Goal: Task Accomplishment & Management: Manage account settings

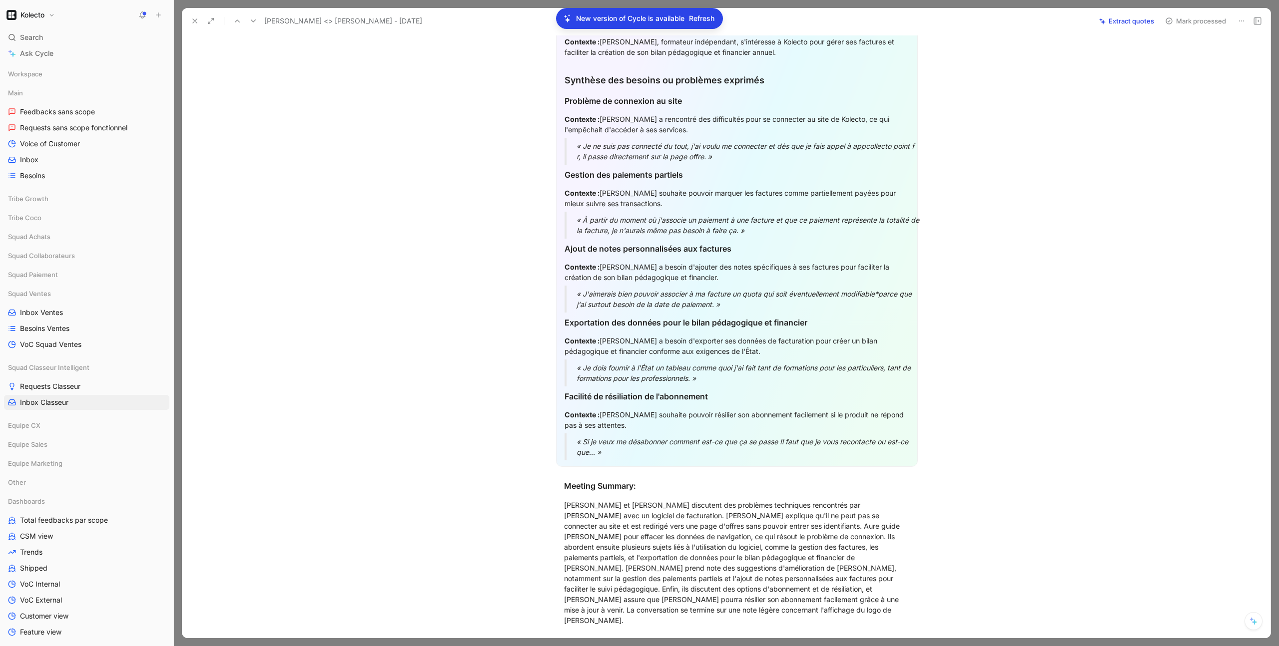
scroll to position [365, 0]
click at [192, 27] on button at bounding box center [195, 21] width 14 height 14
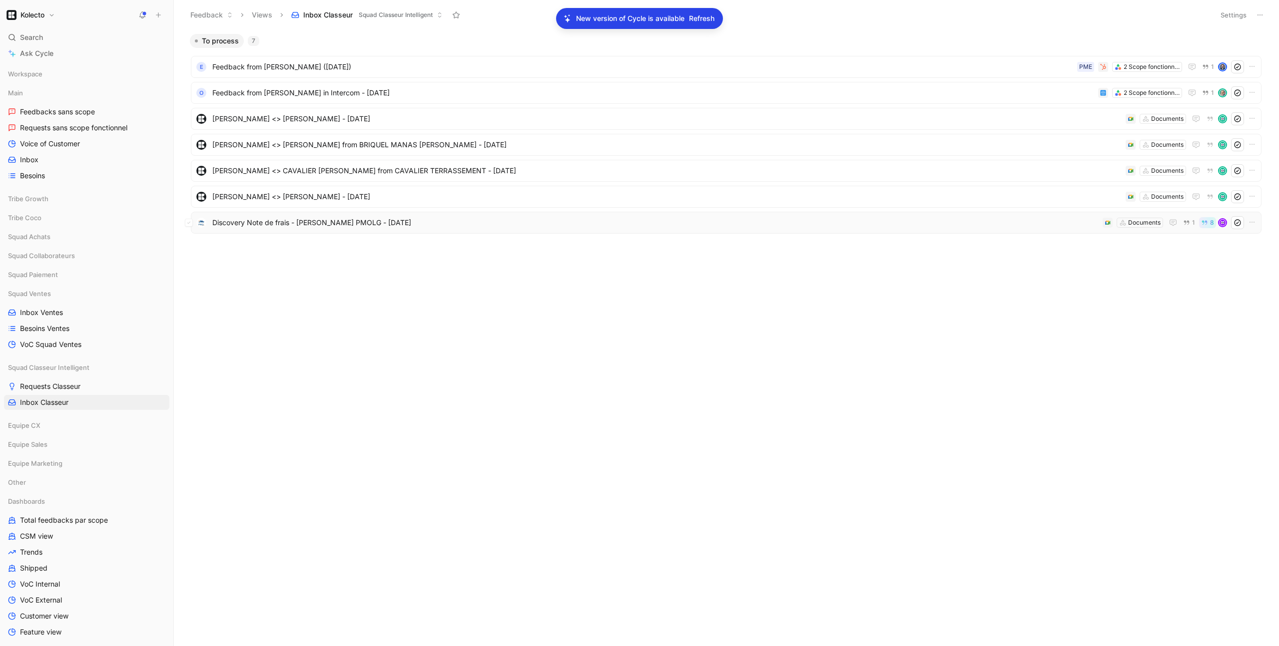
click at [339, 223] on span "Discovery Note de frais - [PERSON_NAME] PMOLG - [DATE]" at bounding box center [655, 223] width 886 height 12
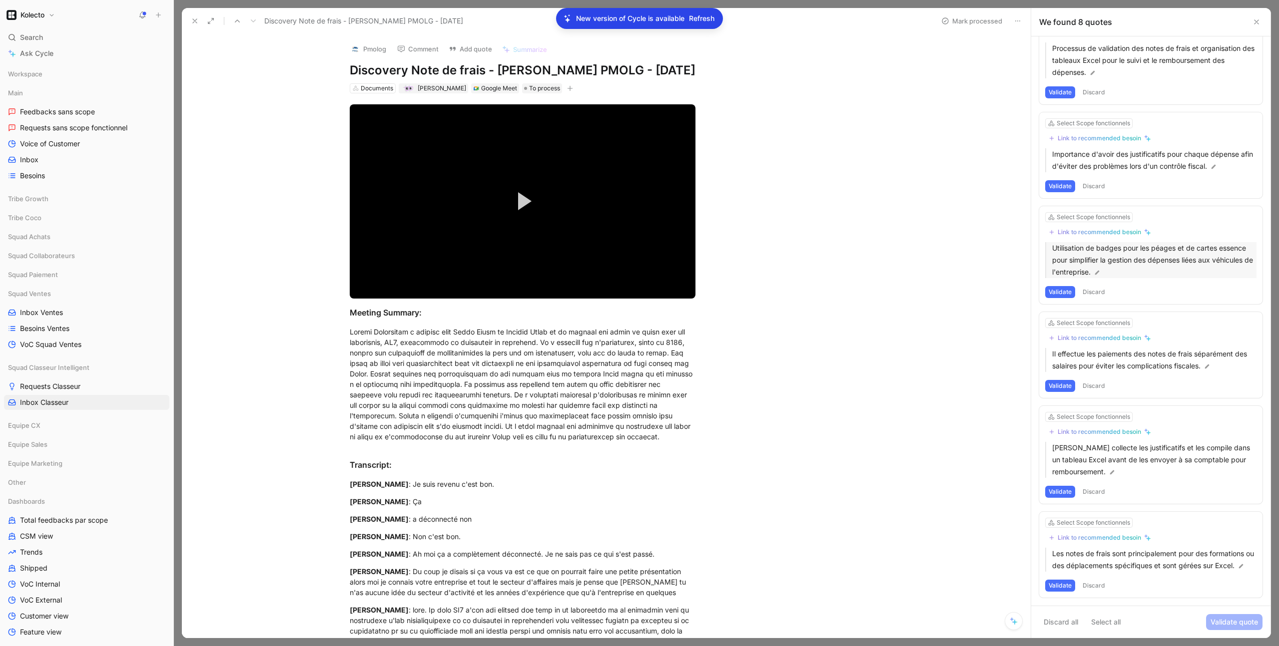
scroll to position [262, 0]
click at [364, 93] on div "Documents" at bounding box center [377, 88] width 32 height 10
click at [354, 144] on icon at bounding box center [355, 142] width 6 height 6
click at [385, 123] on input "note" at bounding box center [404, 122] width 107 height 15
type input "n"
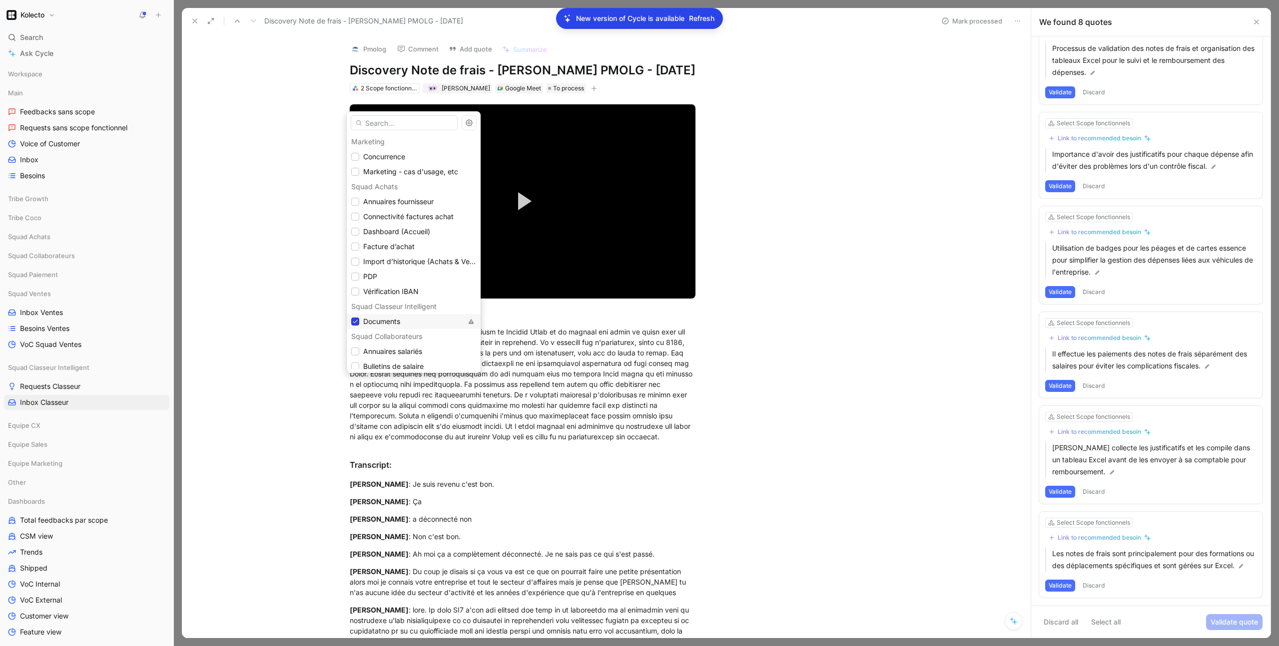
click at [355, 323] on icon at bounding box center [355, 322] width 6 height 6
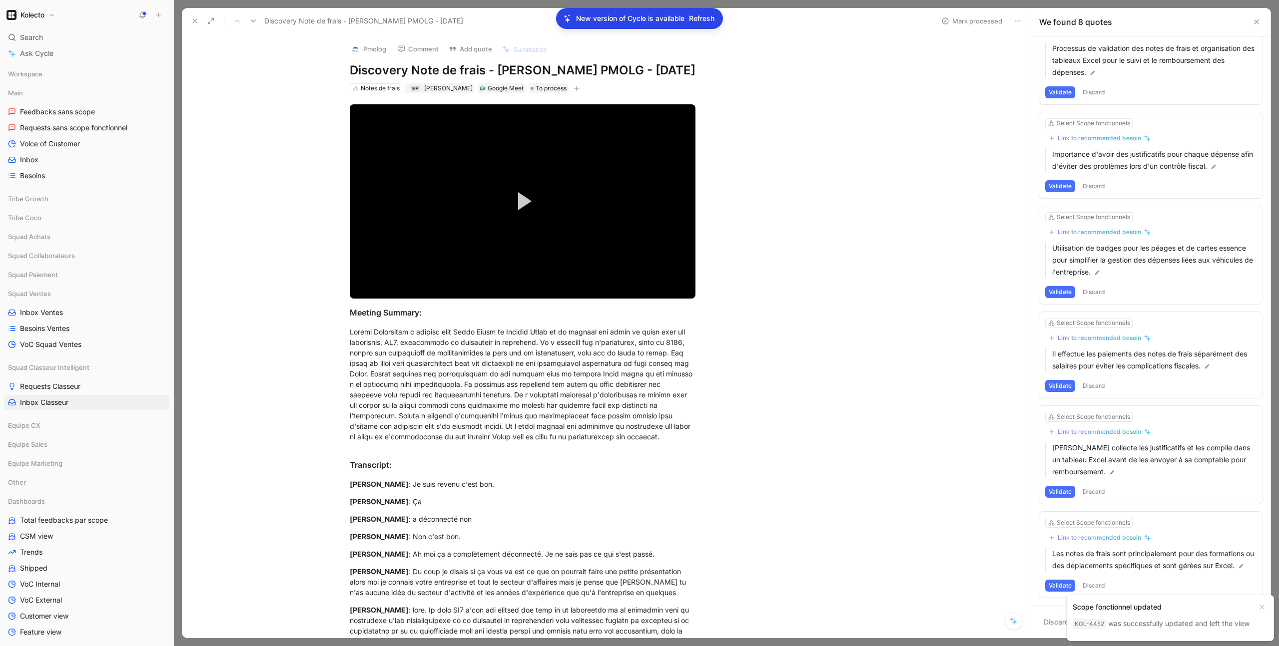
drag, startPoint x: 197, startPoint y: 21, endPoint x: 224, endPoint y: 103, distance: 85.8
click at [197, 21] on icon at bounding box center [195, 21] width 8 height 8
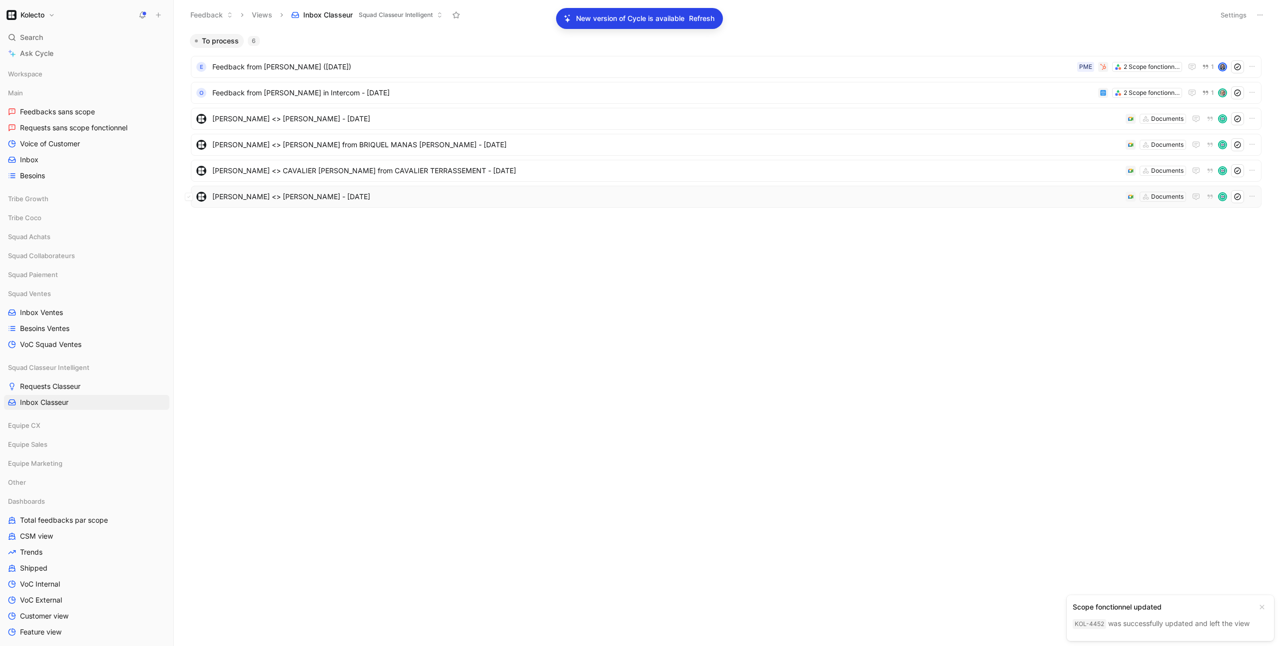
click at [271, 199] on span "[PERSON_NAME] <> [PERSON_NAME] - [DATE]" at bounding box center [666, 197] width 909 height 12
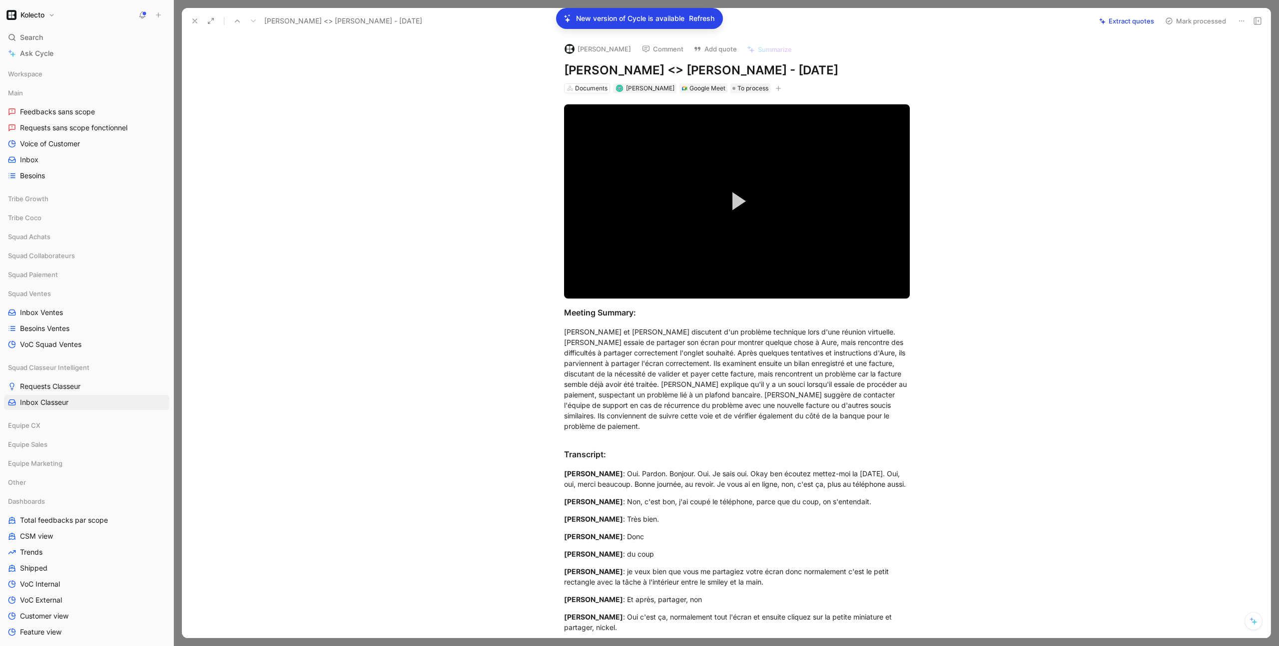
click at [1110, 24] on button "Extract quotes" at bounding box center [1126, 21] width 64 height 14
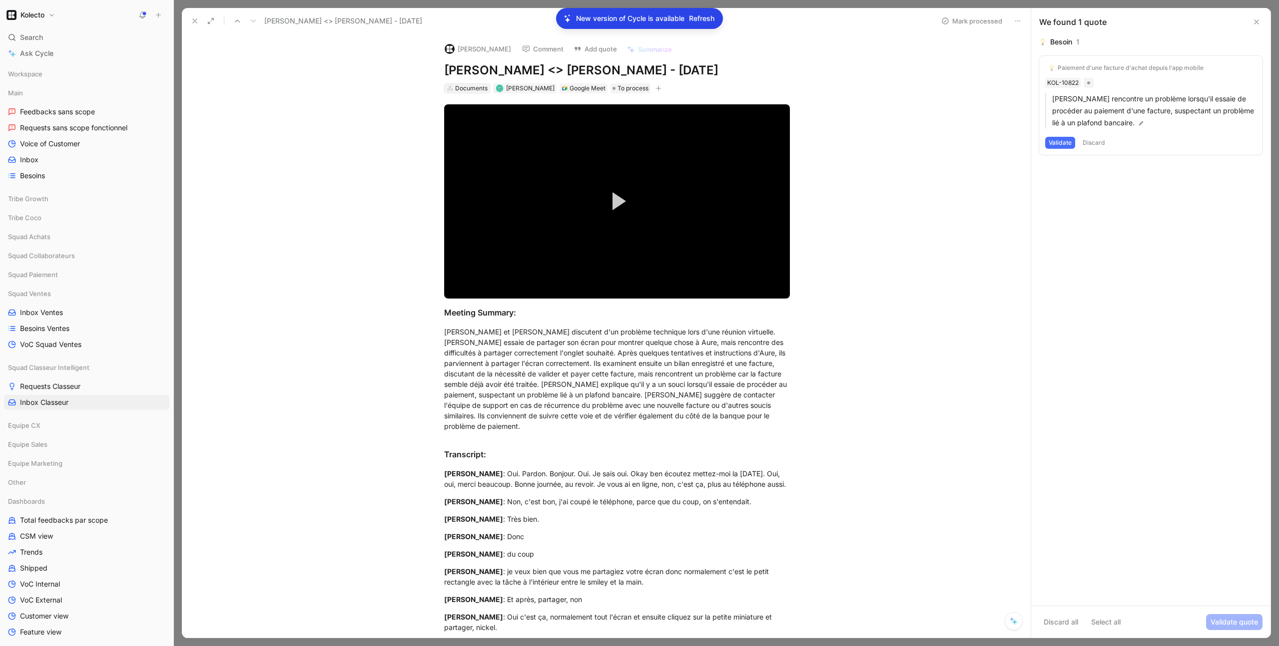
click at [457, 86] on div "Documents" at bounding box center [471, 88] width 32 height 10
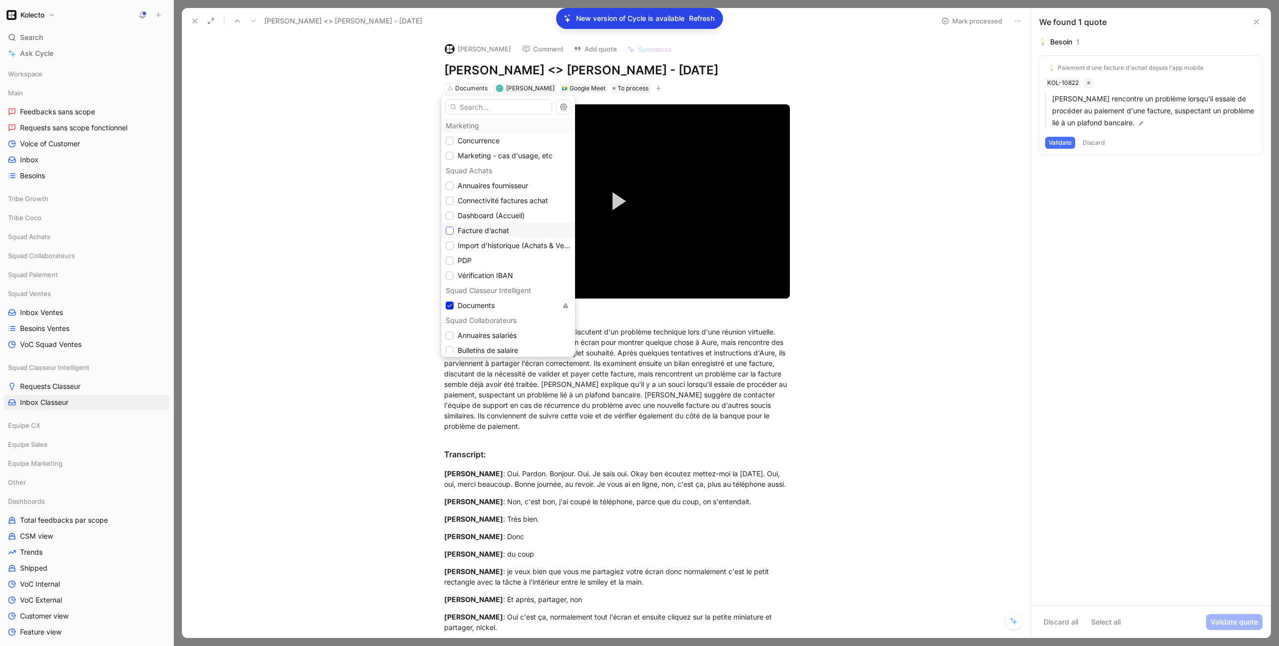
click at [451, 230] on icon at bounding box center [450, 230] width 4 height 3
click at [448, 304] on icon at bounding box center [450, 306] width 6 height 6
click at [451, 251] on icon at bounding box center [450, 250] width 6 height 6
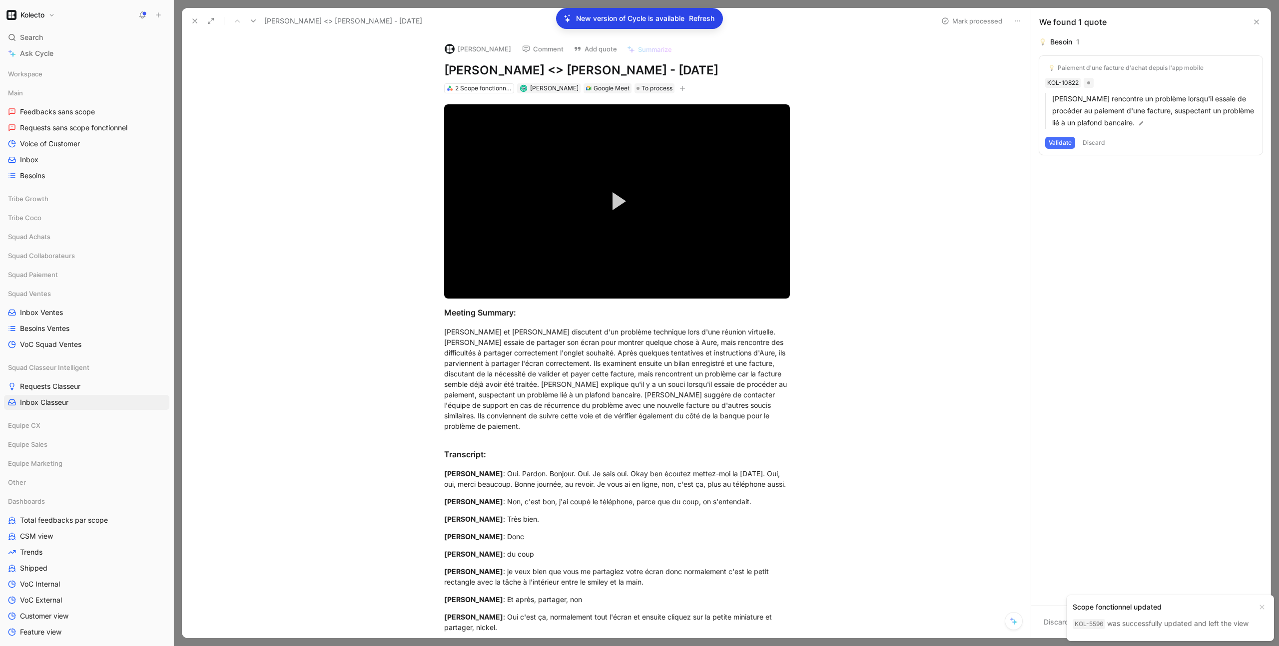
drag, startPoint x: 395, startPoint y: 311, endPoint x: 374, endPoint y: 241, distance: 73.4
click at [193, 20] on icon at bounding box center [195, 21] width 8 height 8
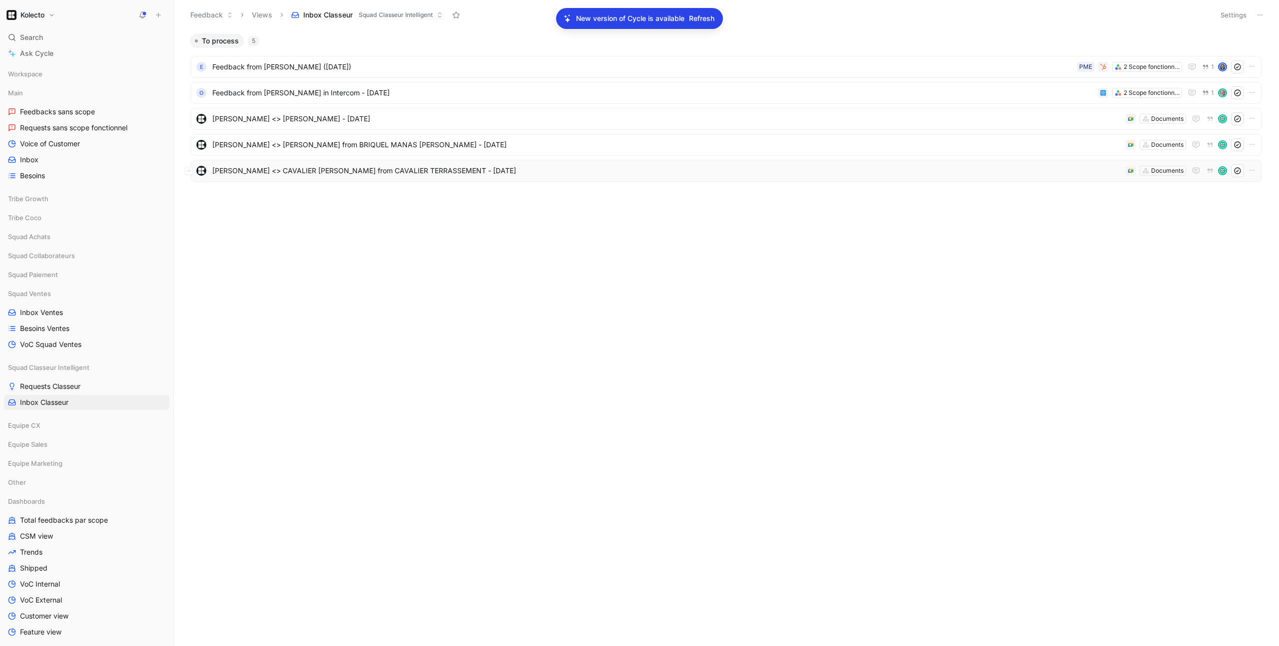
click at [292, 172] on span "[PERSON_NAME] <> CAVALIER [PERSON_NAME] from CAVALIER TERRASSEMENT - [DATE]" at bounding box center [666, 171] width 909 height 12
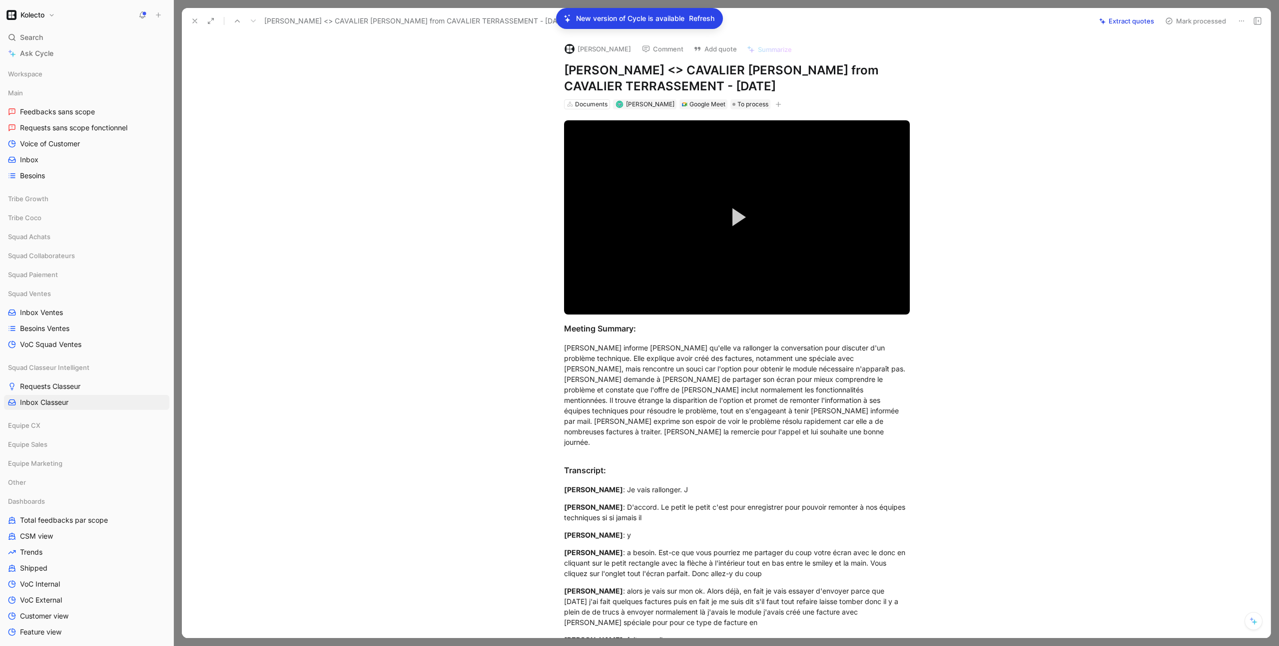
click at [1137, 24] on button "Extract quotes" at bounding box center [1126, 21] width 64 height 14
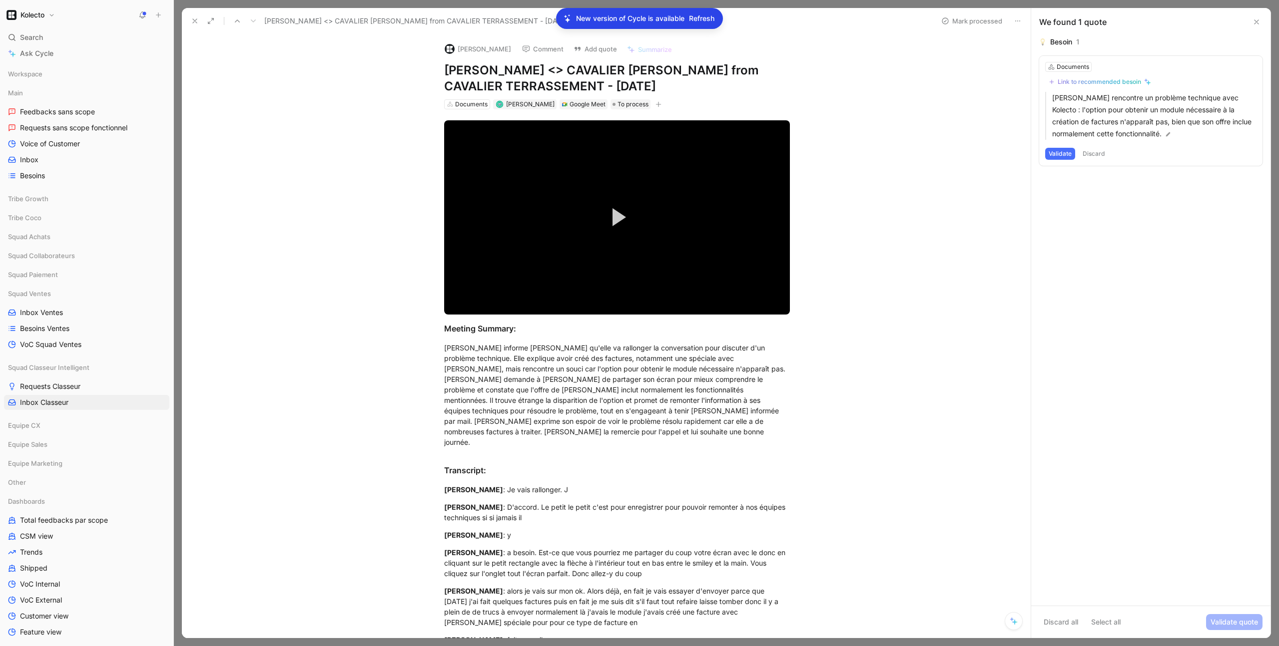
click at [475, 111] on div "Video Player is loading. Play Video Play Mute Current Time 0:00 / Duration 4:18…" at bounding box center [617, 615] width 828 height 1012
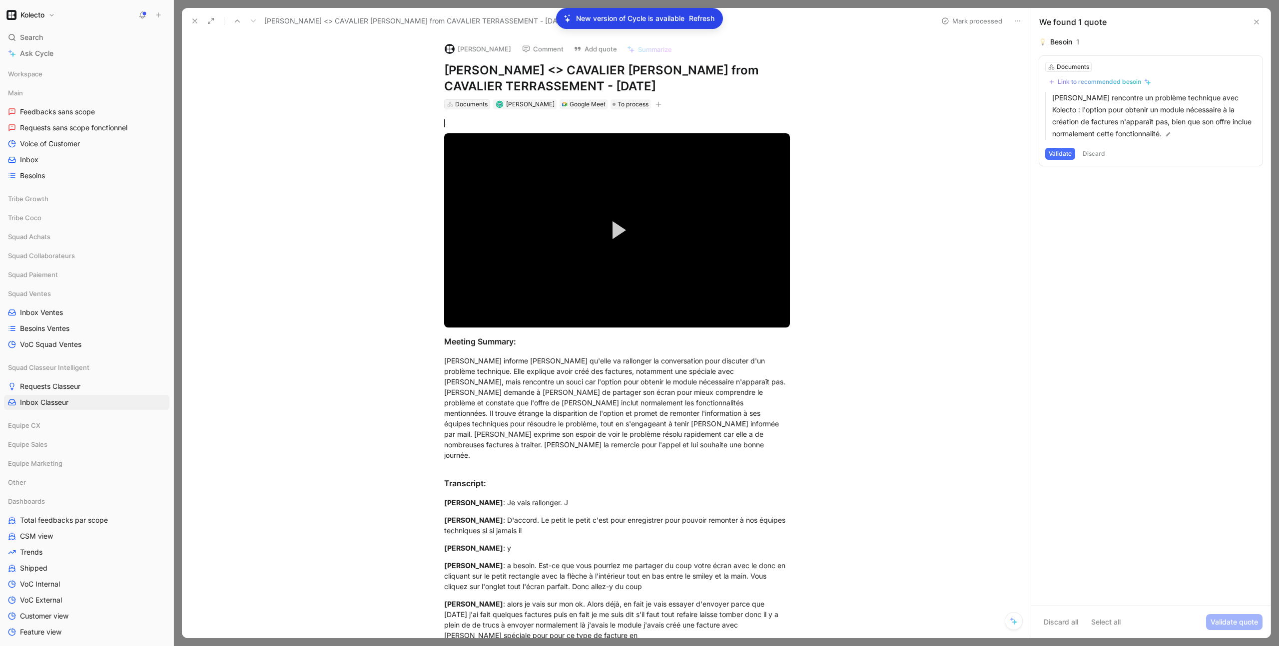
click at [474, 106] on div "Documents" at bounding box center [471, 104] width 32 height 10
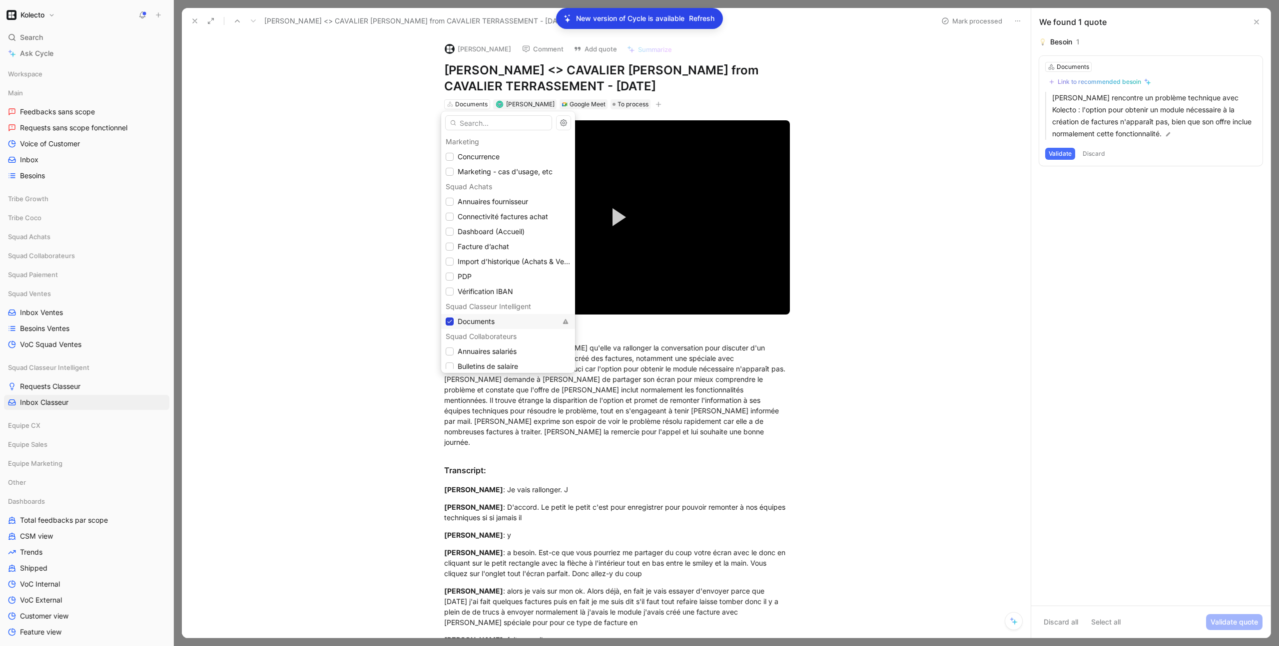
click at [451, 321] on icon at bounding box center [450, 321] width 4 height 3
click at [453, 224] on div at bounding box center [450, 222] width 8 height 8
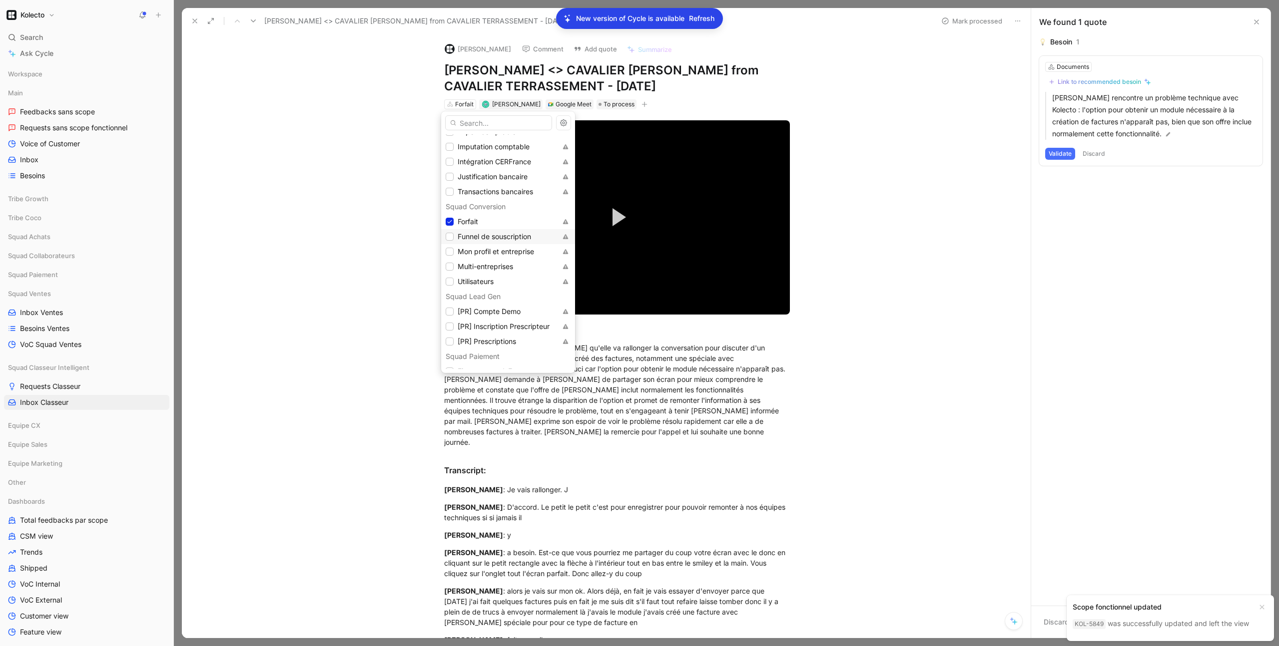
click at [453, 235] on div at bounding box center [450, 237] width 8 height 8
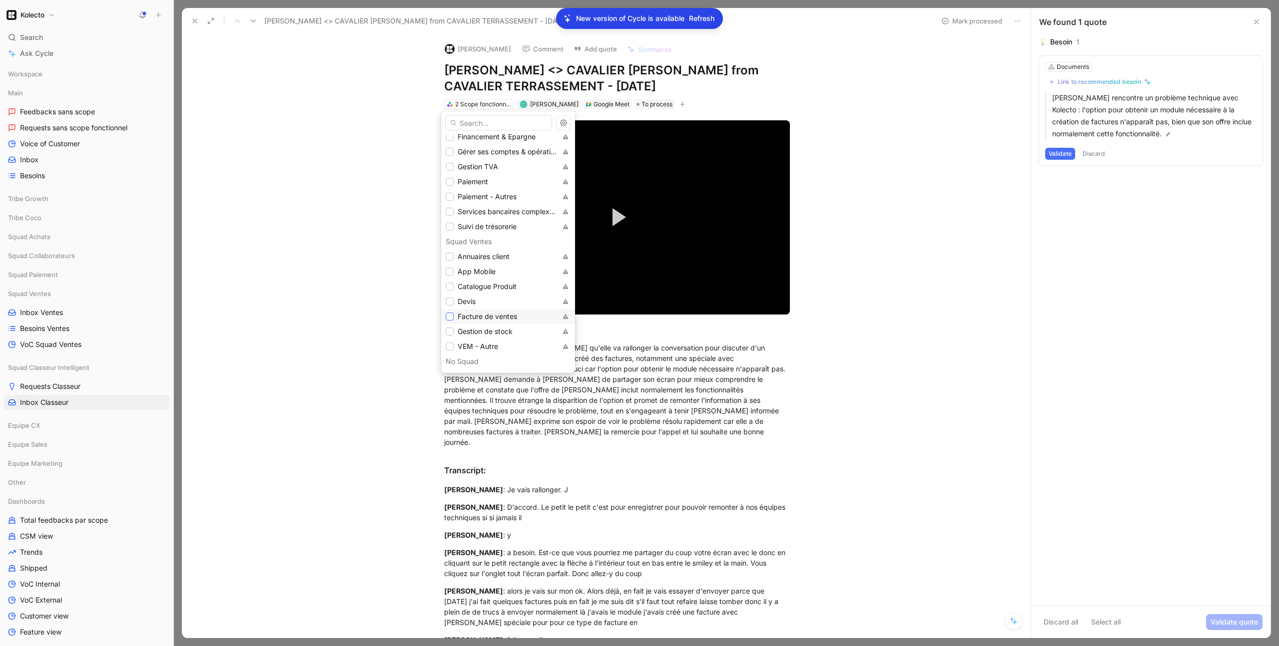
click at [449, 317] on icon at bounding box center [450, 316] width 4 height 3
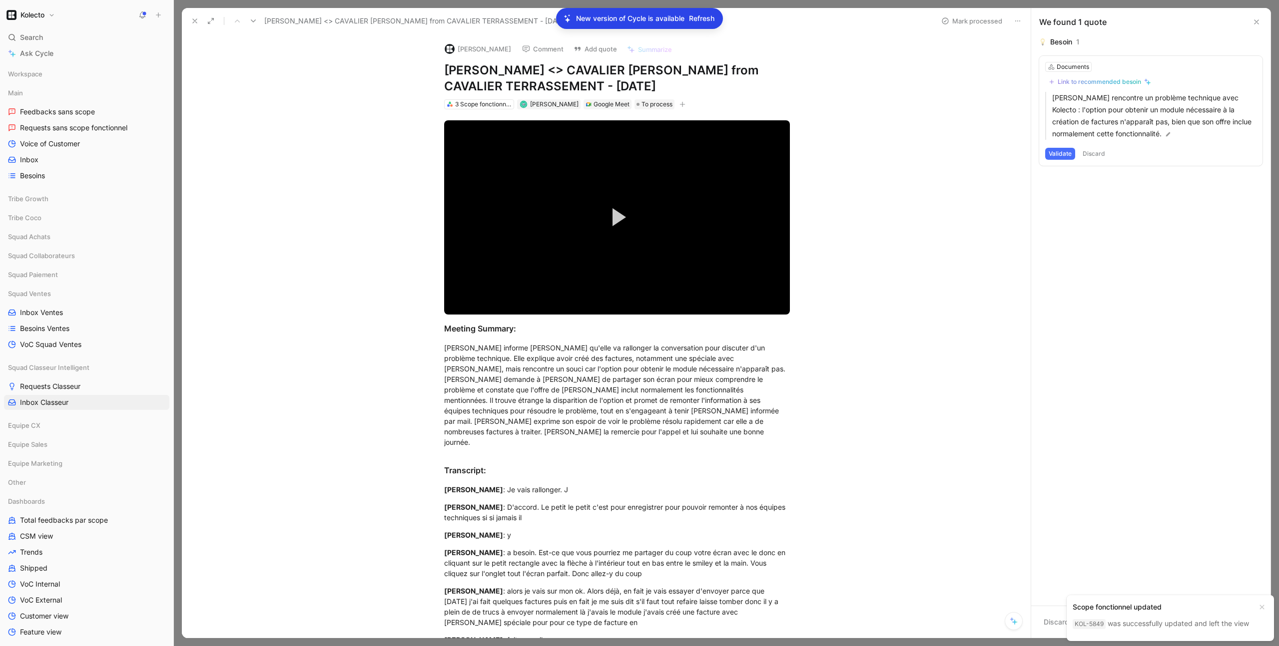
click at [195, 24] on icon at bounding box center [195, 21] width 8 height 8
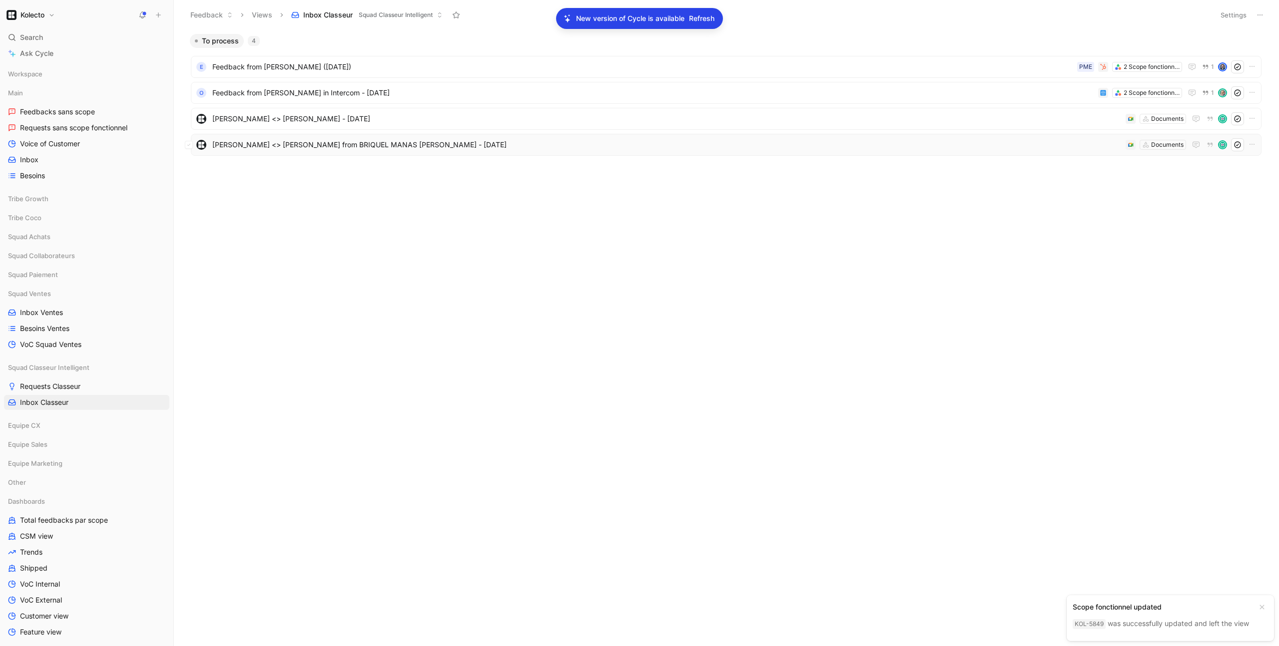
click at [298, 144] on span "[PERSON_NAME] <> [PERSON_NAME] from BRIQUEL MANAS [PERSON_NAME] - [DATE]" at bounding box center [666, 145] width 909 height 12
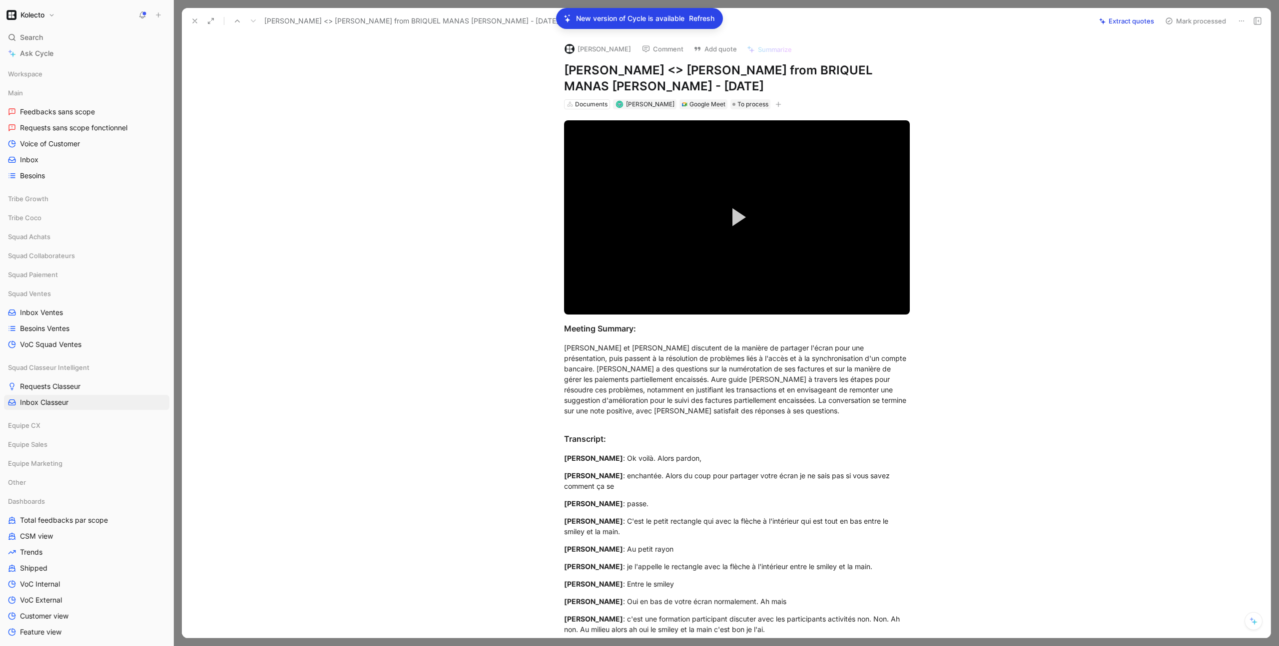
click at [1119, 22] on button "Extract quotes" at bounding box center [1126, 21] width 64 height 14
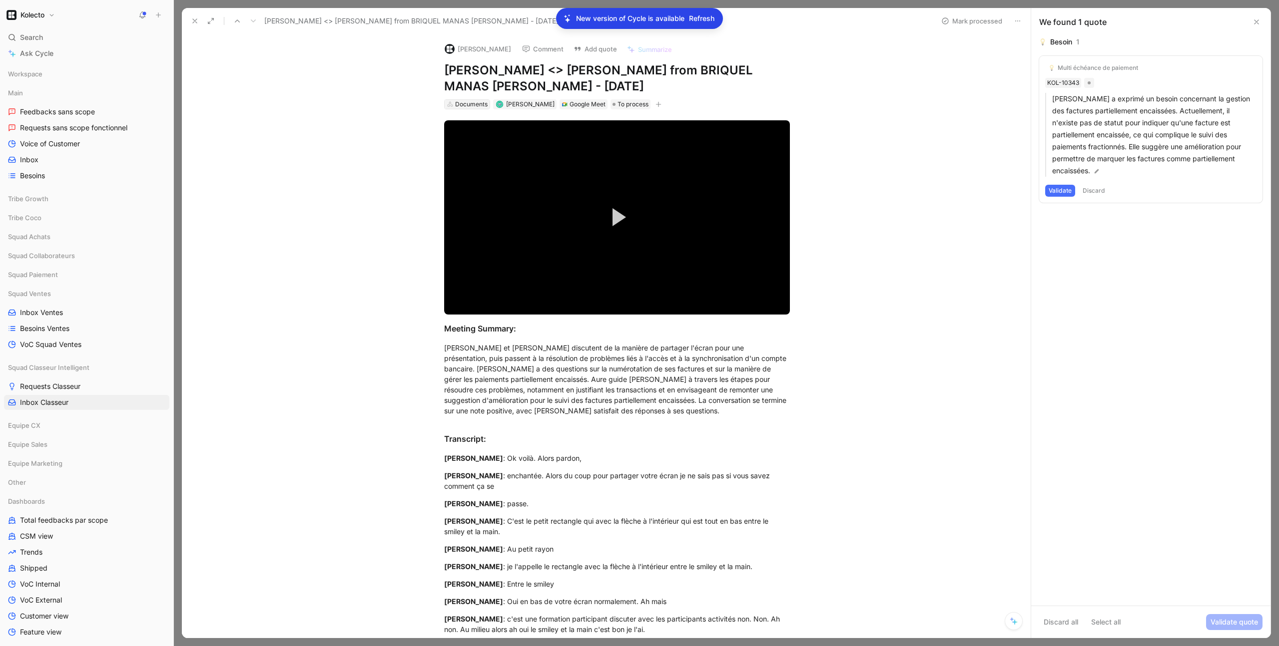
click at [457, 104] on div "Documents" at bounding box center [471, 104] width 32 height 10
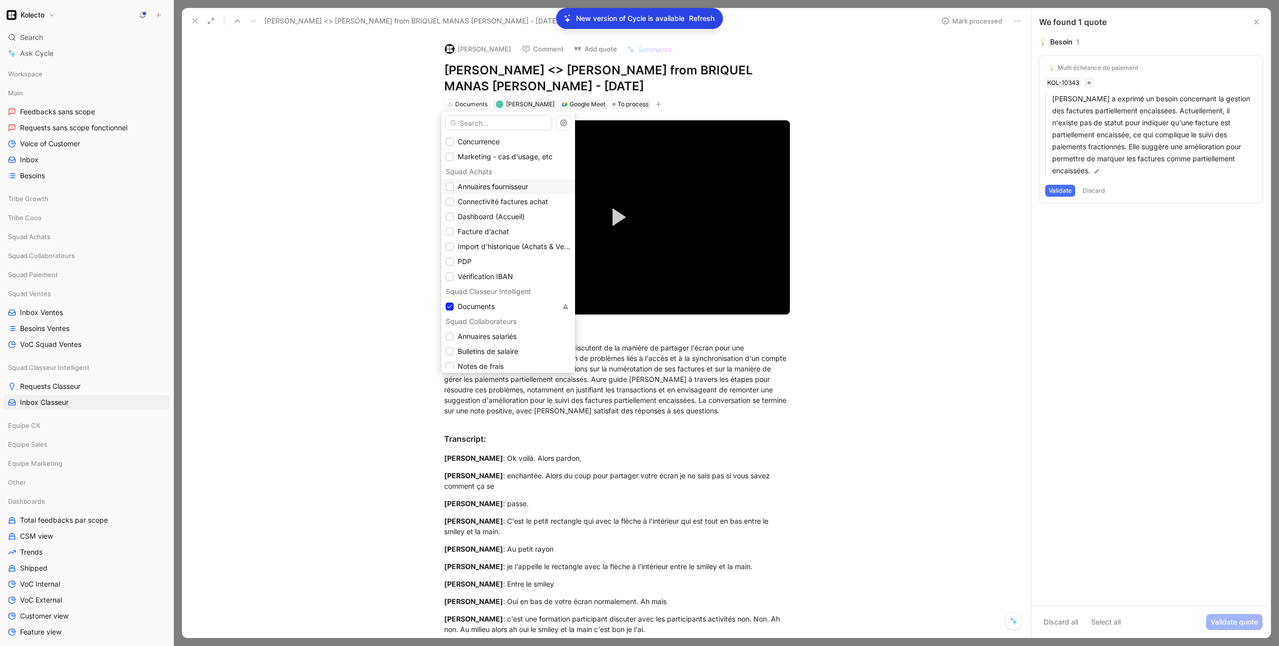
scroll to position [16, 0]
click at [450, 304] on icon at bounding box center [450, 306] width 6 height 6
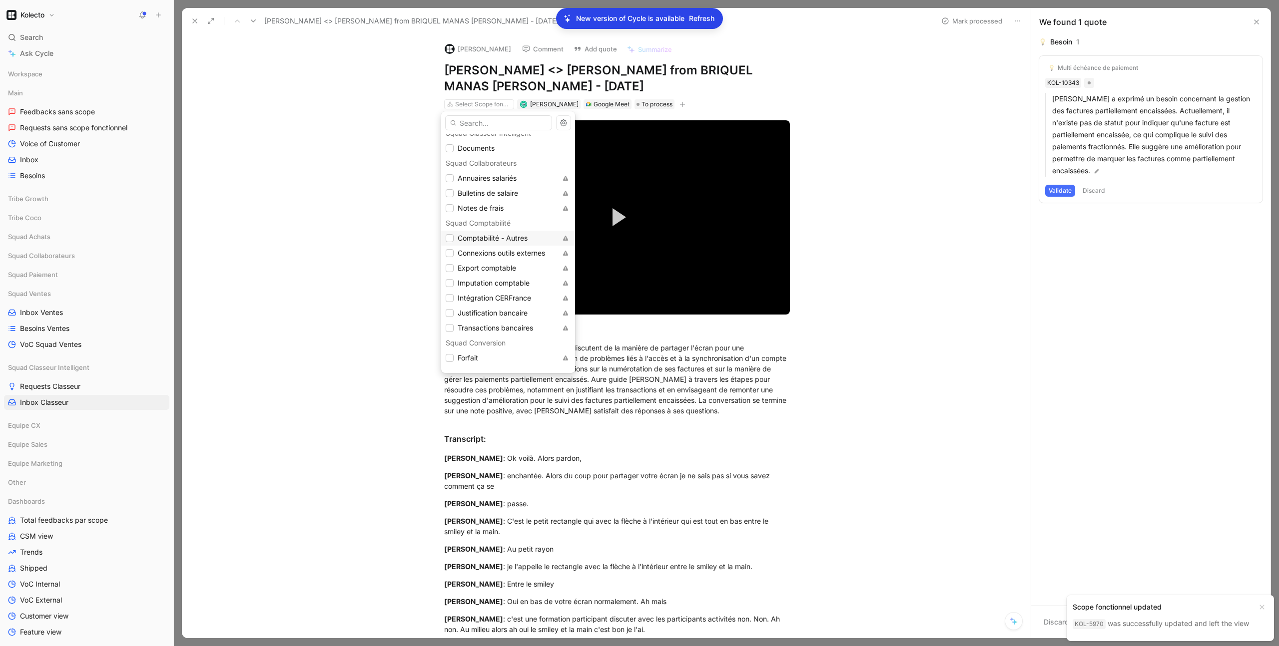
scroll to position [229, 0]
click at [451, 257] on icon at bounding box center [450, 258] width 6 height 6
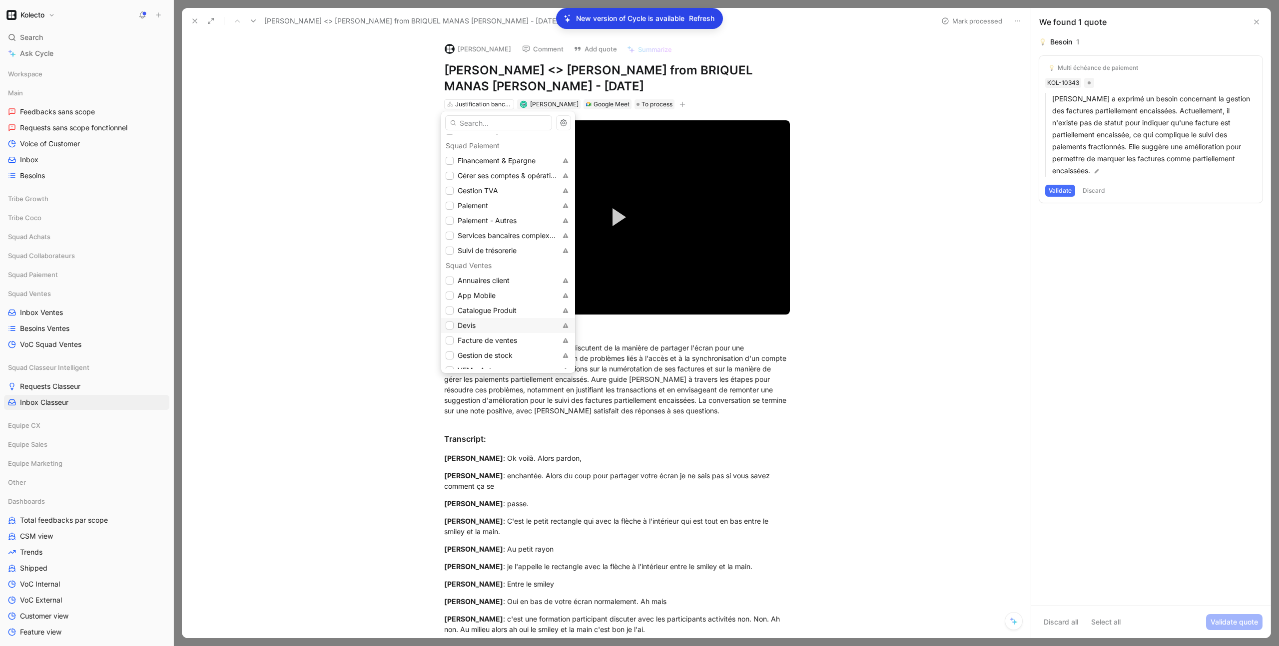
scroll to position [521, 0]
click at [451, 341] on icon at bounding box center [450, 340] width 6 height 6
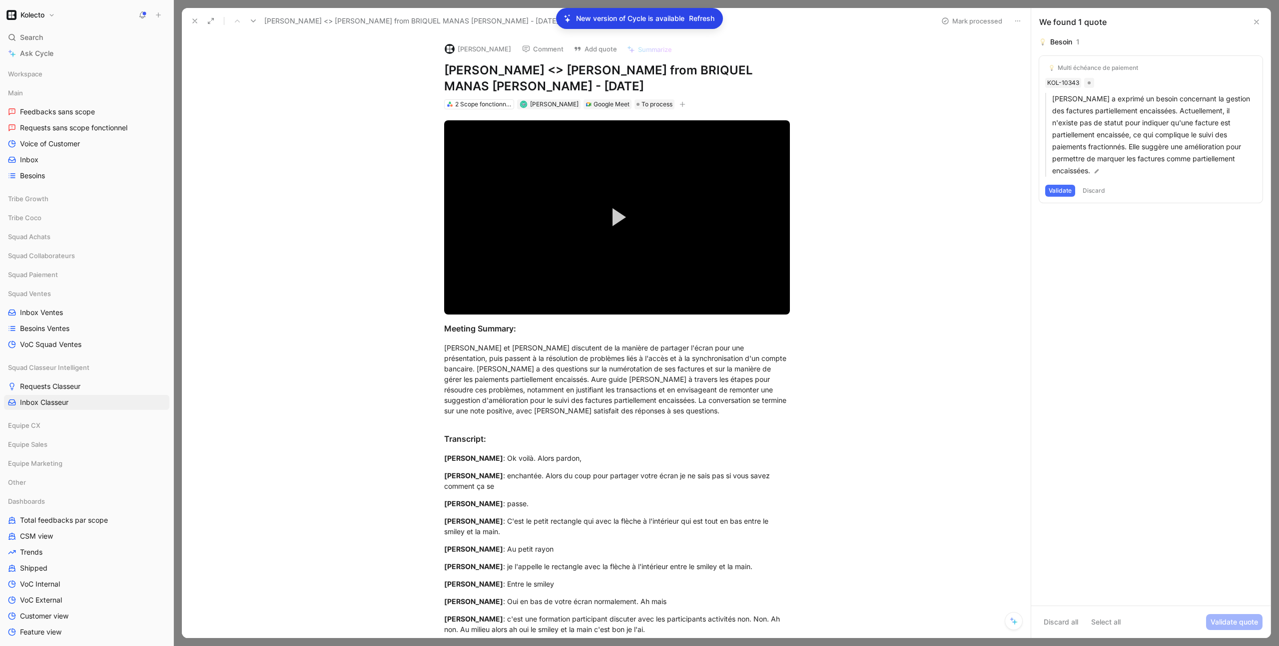
click at [194, 24] on icon at bounding box center [195, 21] width 8 height 8
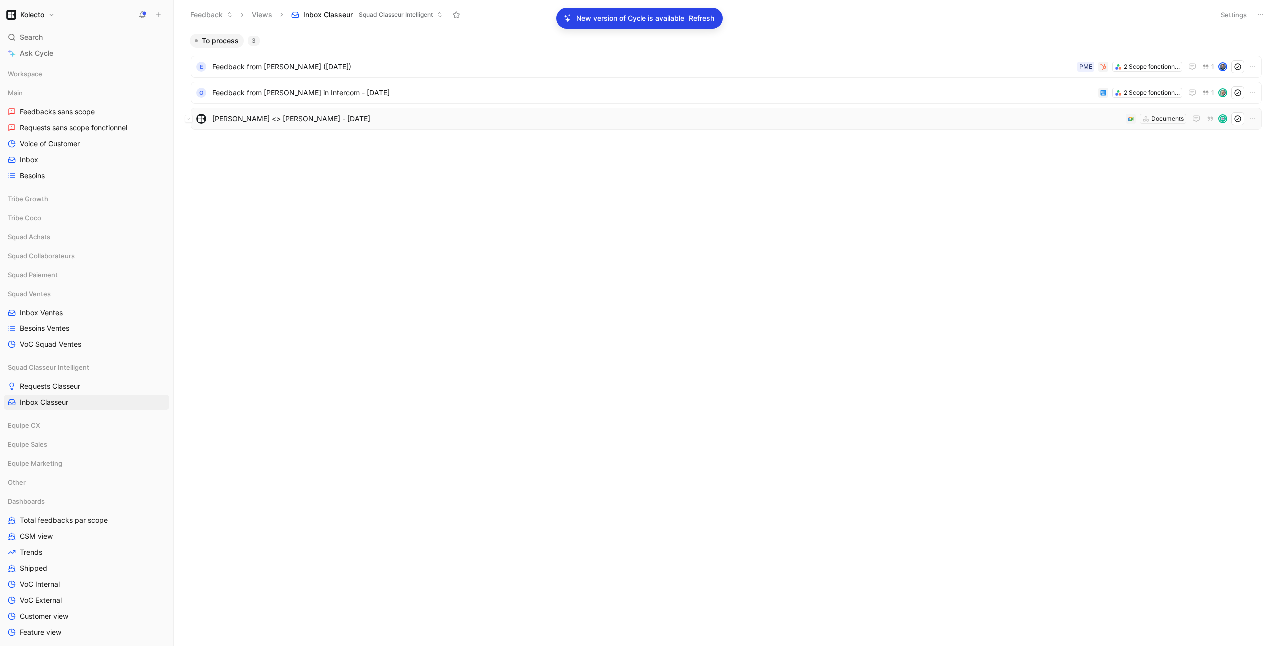
click at [291, 117] on span "[PERSON_NAME] <> [PERSON_NAME] - [DATE]" at bounding box center [666, 119] width 909 height 12
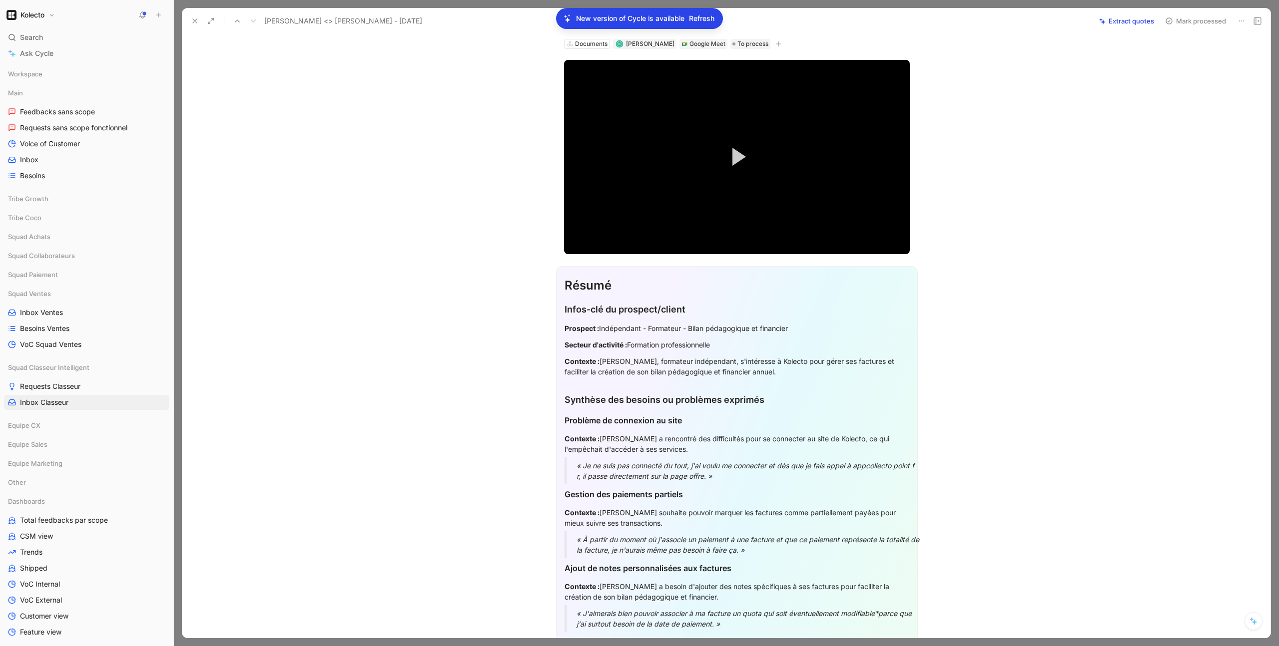
scroll to position [98, 0]
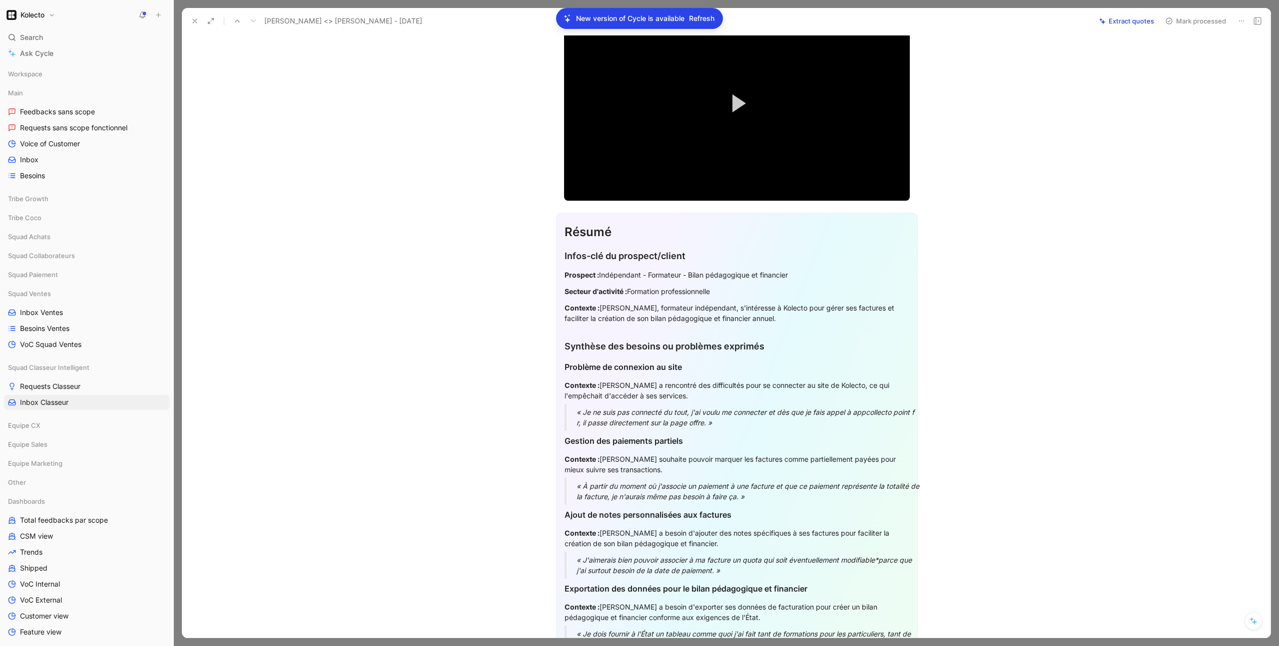
click at [195, 26] on button at bounding box center [195, 21] width 14 height 14
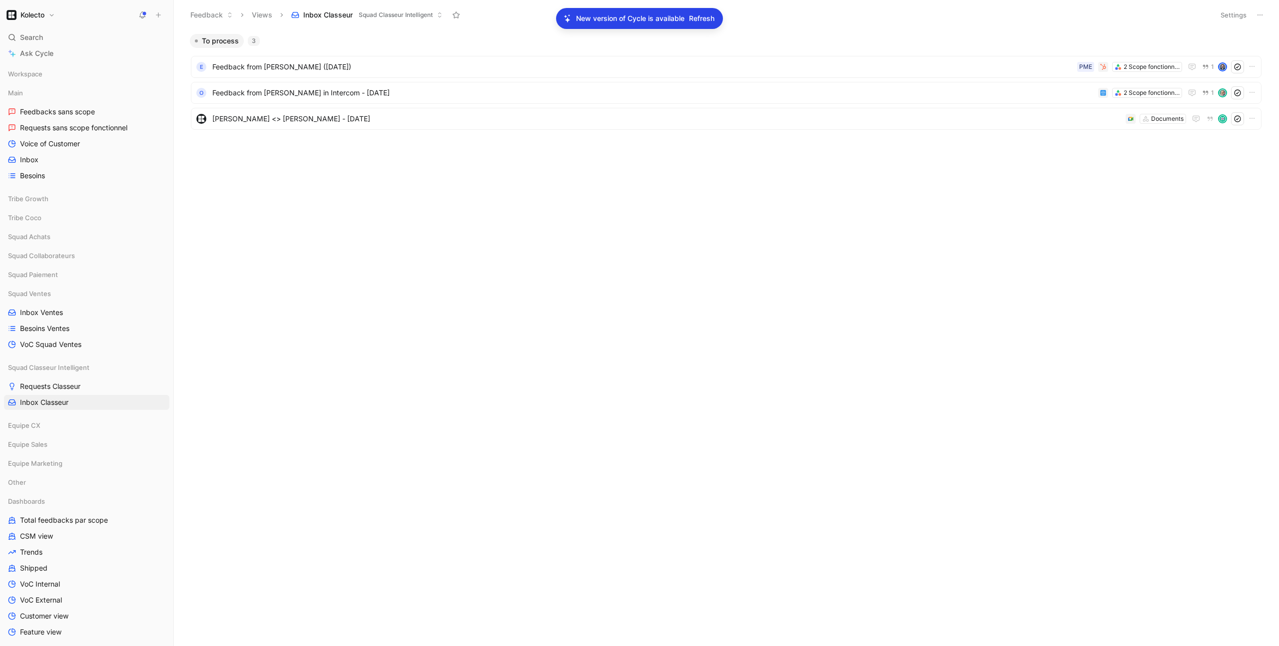
click at [487, 201] on div "To process 3 E Feedback from ERHAMANN GOURRARI ([DATE]) 2 Scope fonctionnels PM…" at bounding box center [725, 340] width 1090 height 612
click at [702, 20] on span "Refresh" at bounding box center [701, 18] width 25 height 12
